Goal: Obtain resource: Download file/media

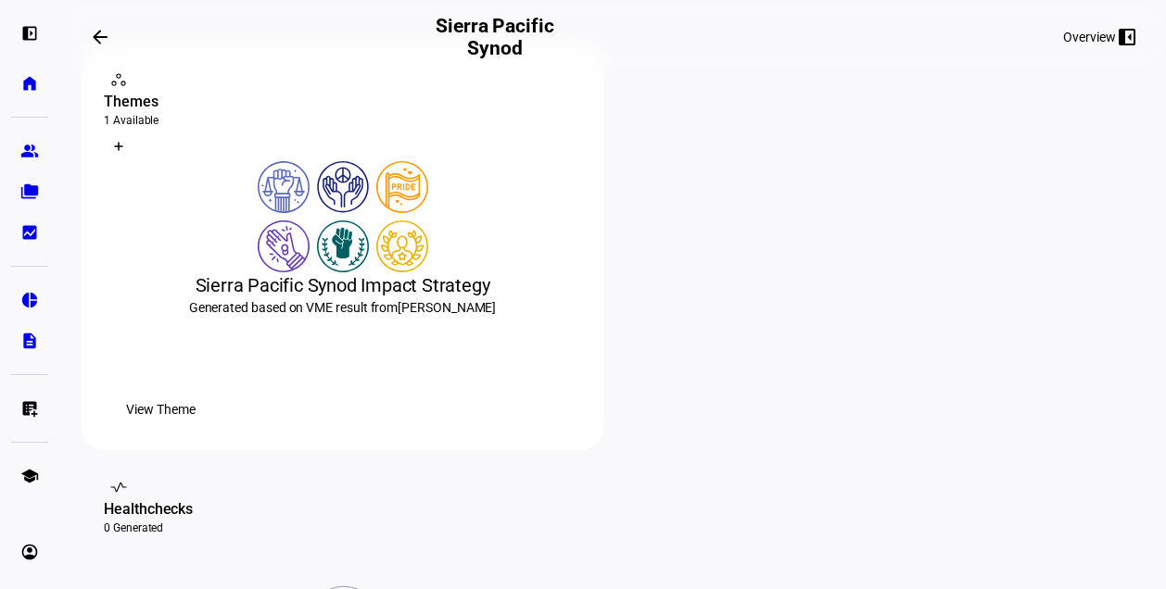
scroll to position [318, 0]
click at [196, 427] on span "View Theme" at bounding box center [161, 408] width 70 height 37
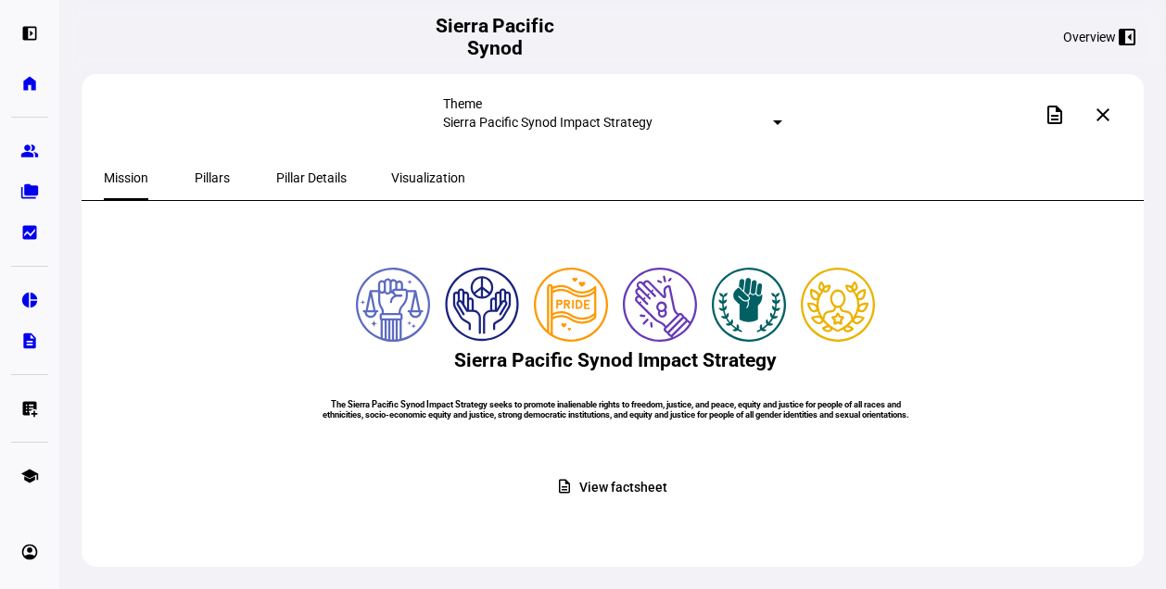
click at [199, 188] on span "Pillars" at bounding box center [212, 178] width 35 height 44
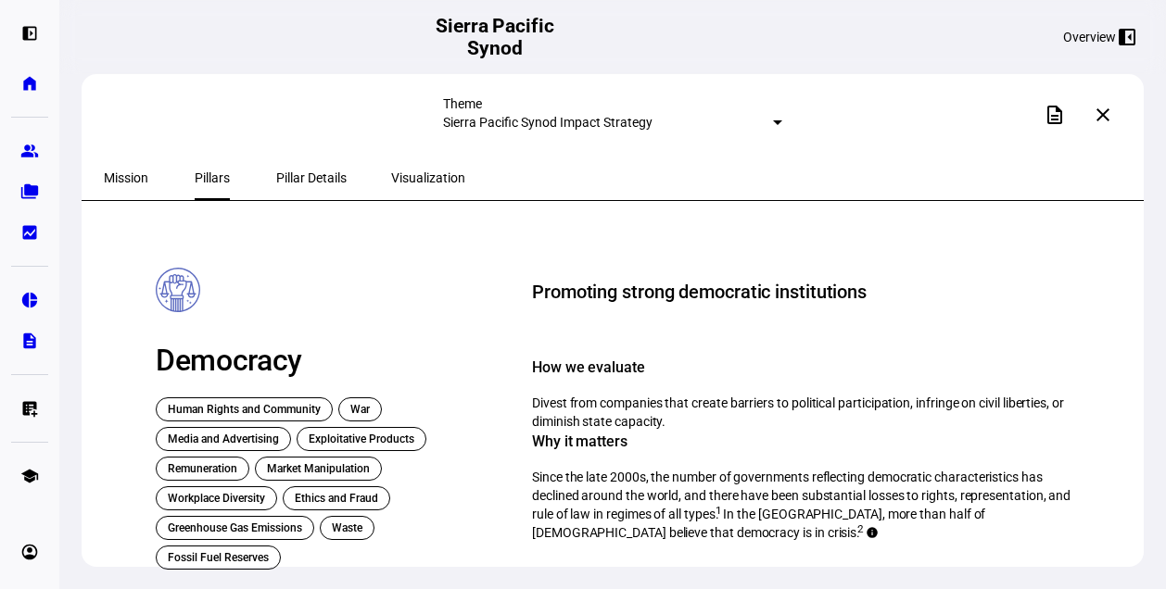
click at [1112, 110] on mat-icon "close" at bounding box center [1103, 115] width 22 height 22
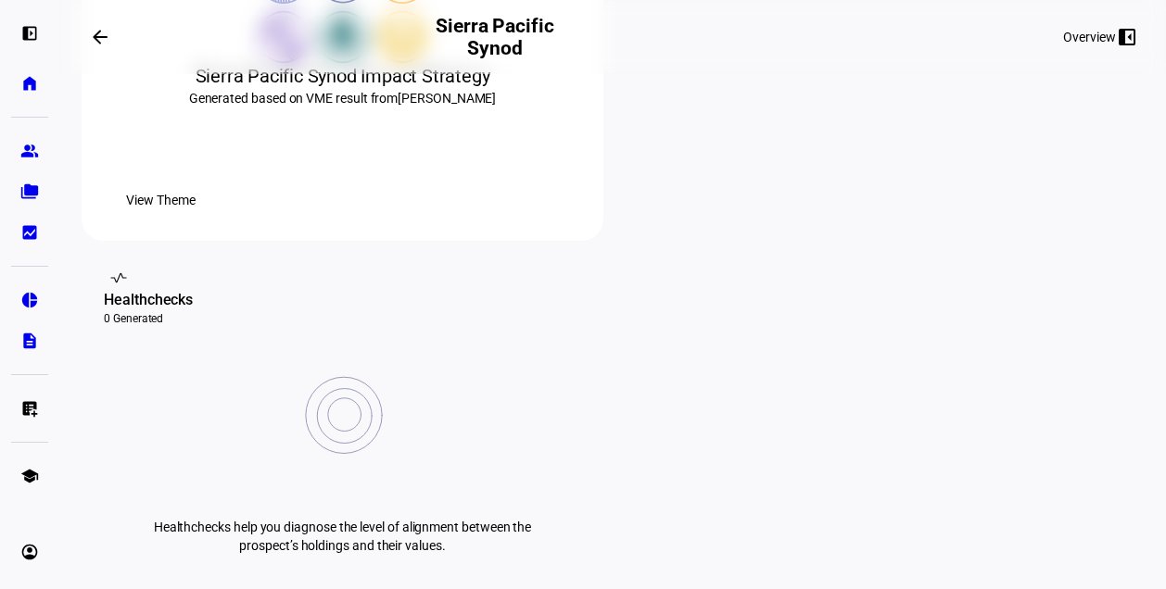
scroll to position [771, 0]
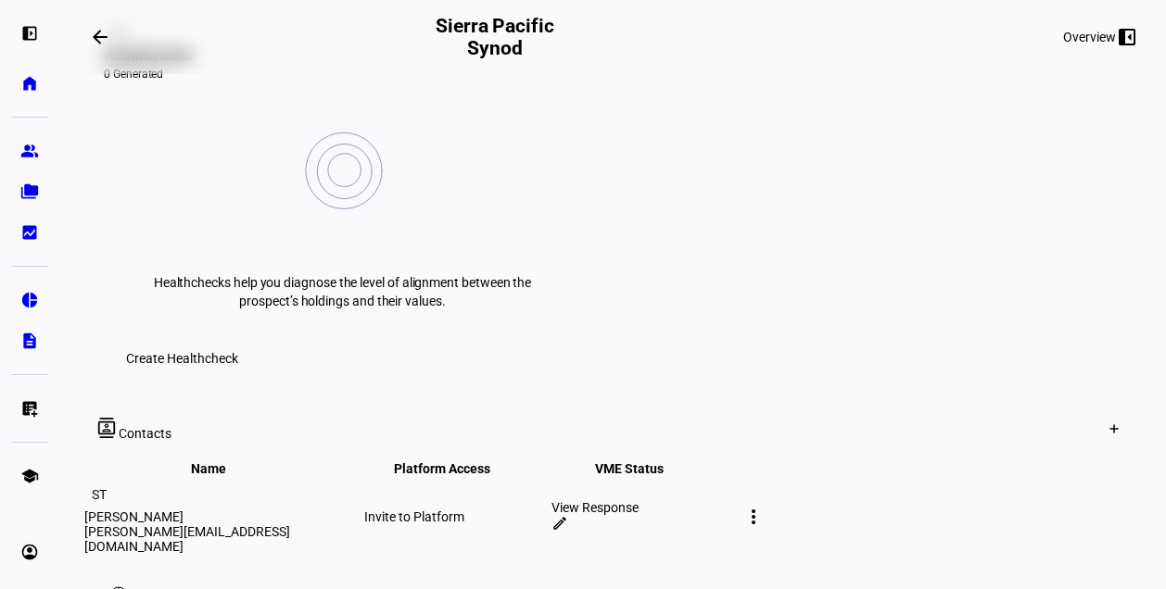
click at [548, 510] on div "Invite to Platform" at bounding box center [455, 517] width 183 height 15
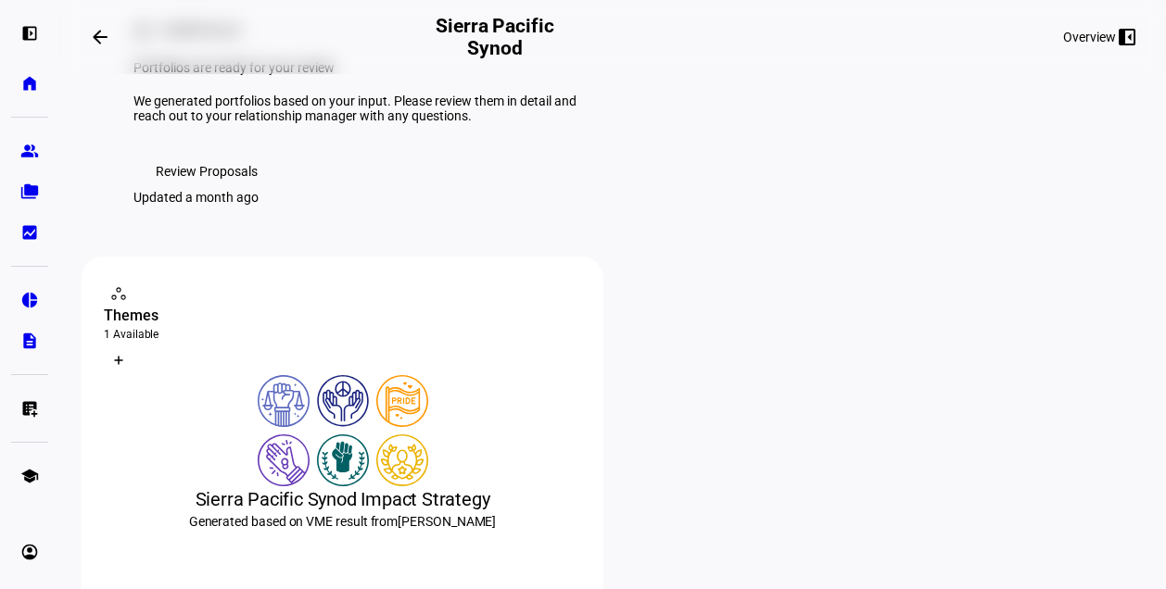
scroll to position [82, 0]
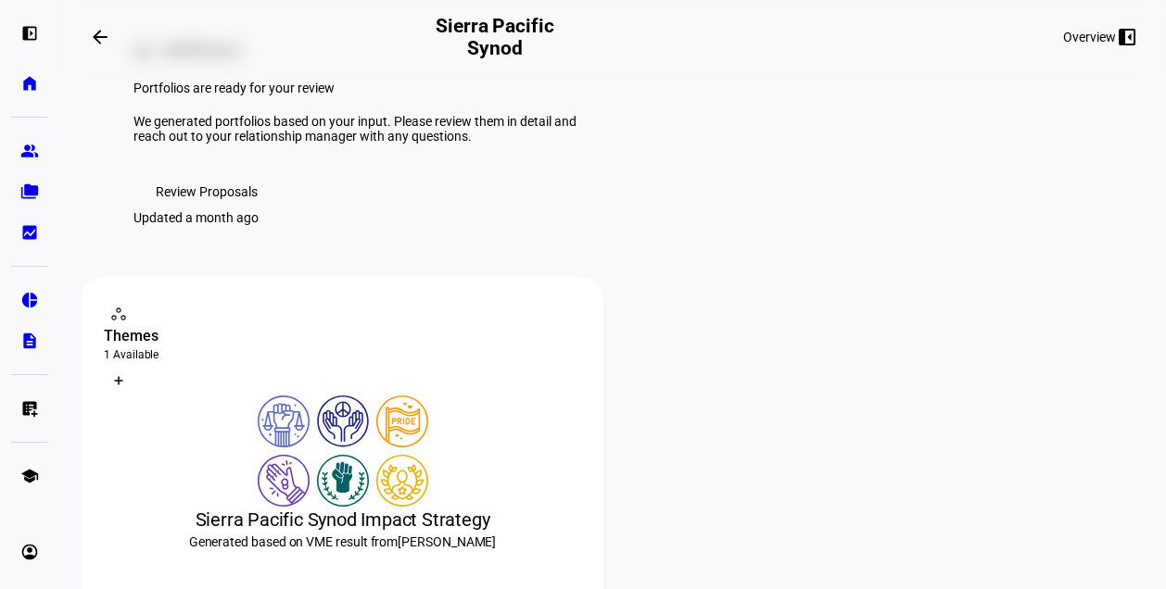
click at [215, 210] on span "Review Proposals" at bounding box center [207, 191] width 102 height 37
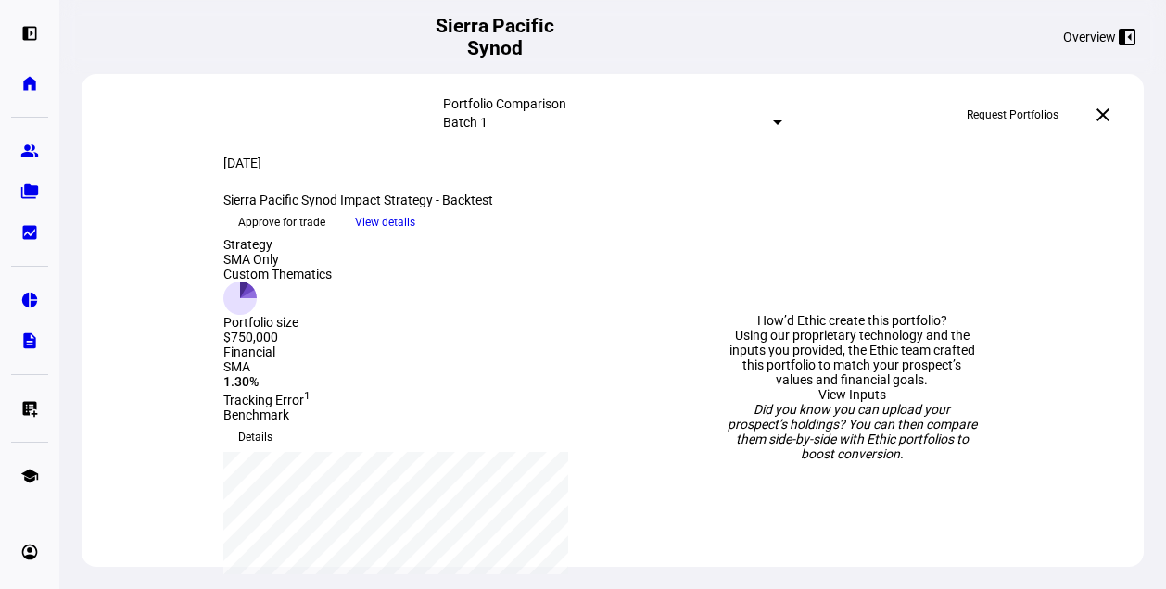
click at [430, 236] on span at bounding box center [385, 223] width 90 height 28
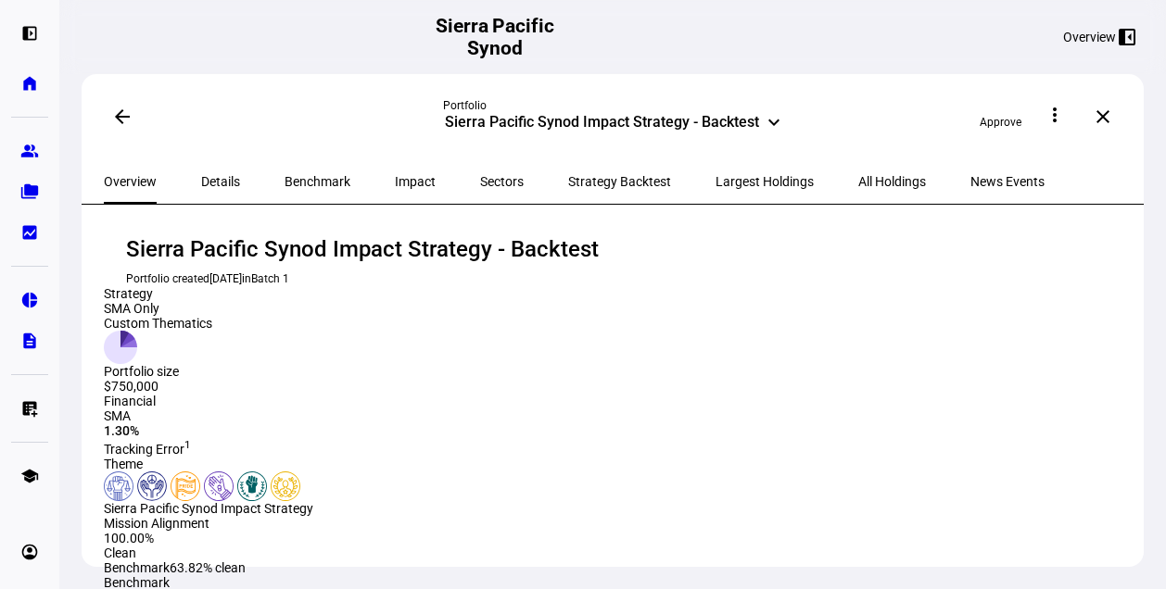
click at [395, 166] on span "Impact" at bounding box center [415, 181] width 41 height 44
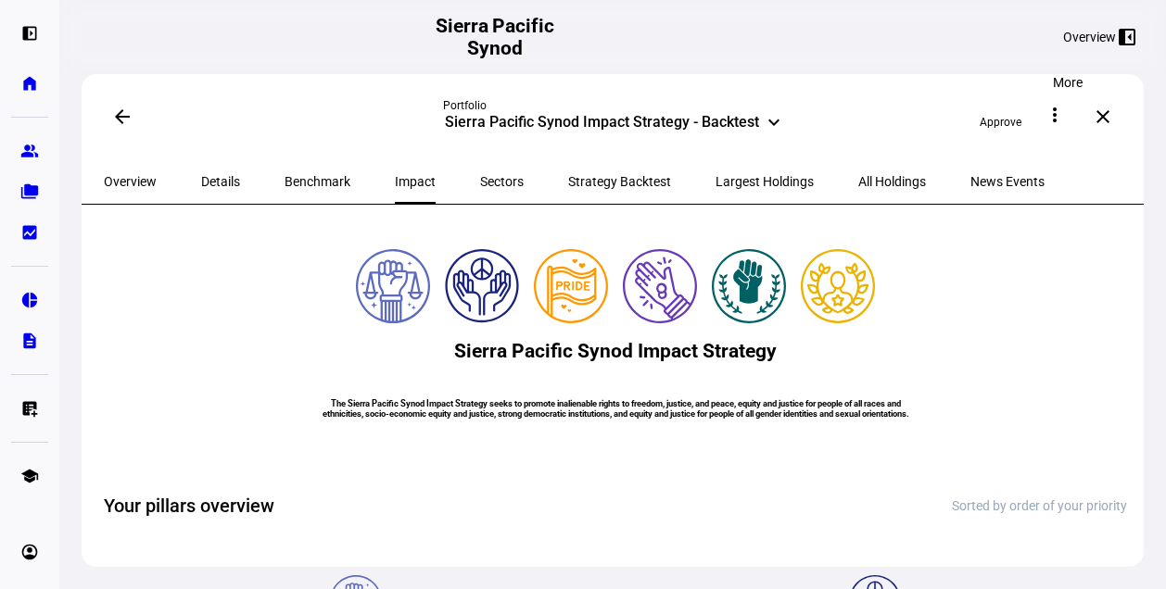
click at [1073, 117] on span at bounding box center [1054, 115] width 44 height 44
click at [1030, 202] on span "View PDF" at bounding box center [1041, 209] width 55 height 15
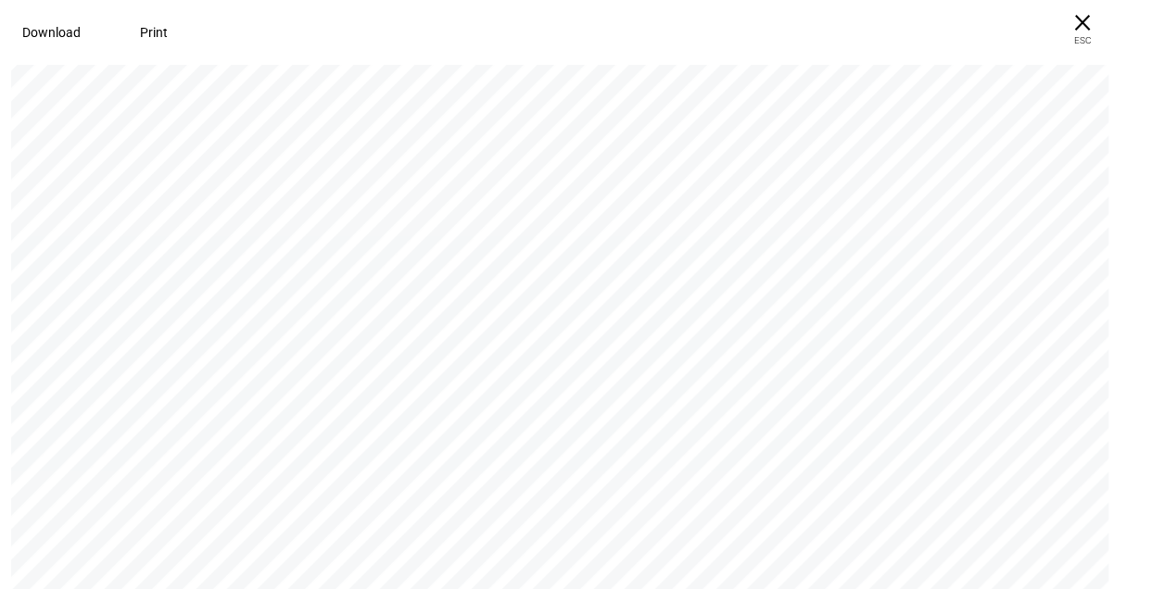
scroll to position [13225, 0]
click at [69, 27] on span "Download" at bounding box center [51, 32] width 58 height 15
